Goal: Book appointment/travel/reservation

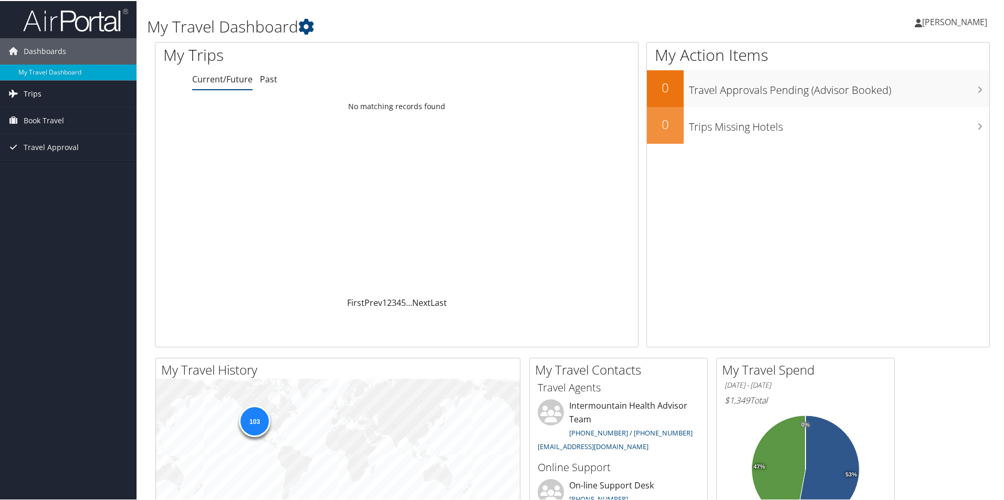
click at [29, 94] on span "Trips" at bounding box center [33, 93] width 18 height 26
click at [43, 116] on link "Current/Future Trips" at bounding box center [68, 114] width 137 height 16
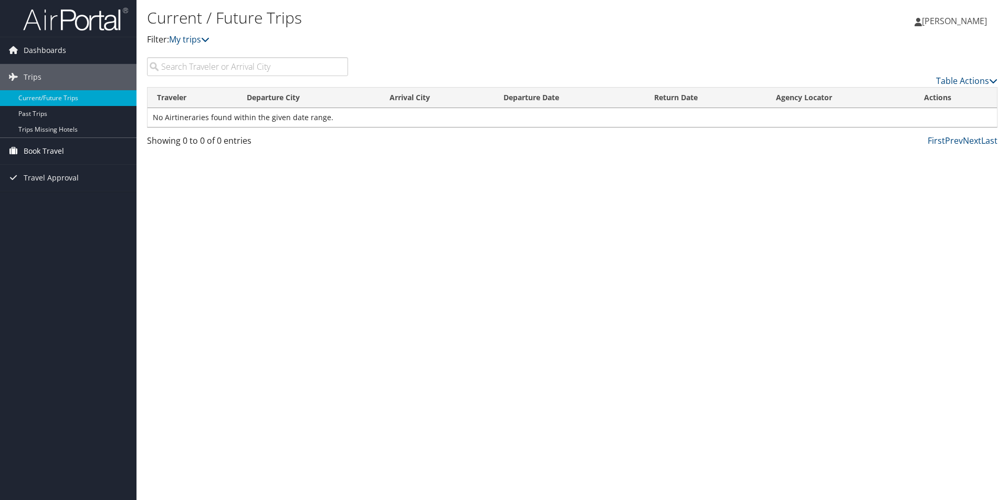
click at [50, 150] on span "Book Travel" at bounding box center [44, 151] width 40 height 26
click at [47, 201] on link "Book/Manage Online Trips" at bounding box center [68, 204] width 137 height 16
